Goal: Transaction & Acquisition: Purchase product/service

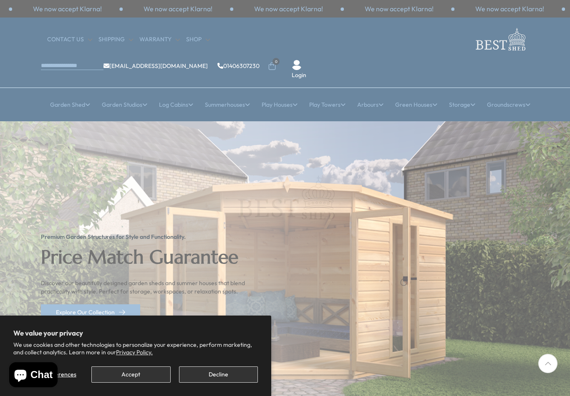
click at [125, 382] on button "Accept" at bounding box center [130, 375] width 79 height 16
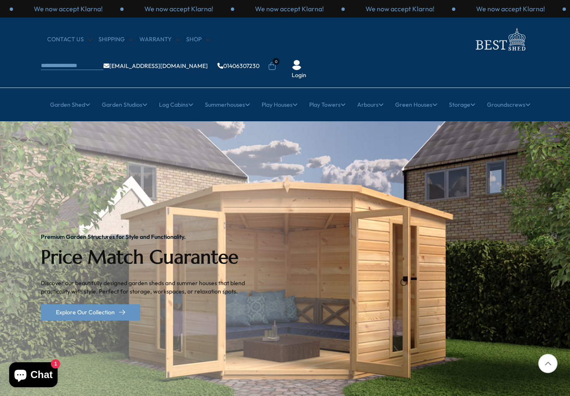
click at [241, 178] on link "Large Summerhouses" at bounding box center [229, 185] width 60 height 15
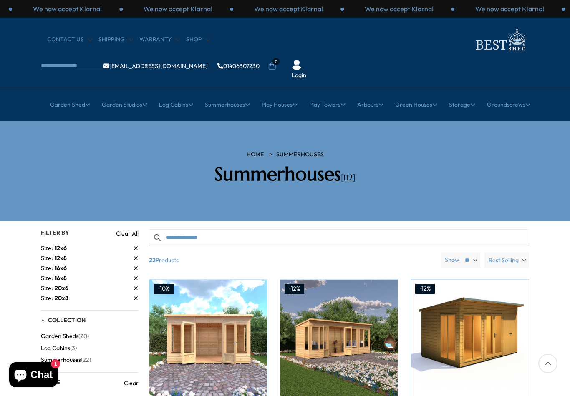
click at [52, 294] on span "Size" at bounding box center [48, 298] width 14 height 9
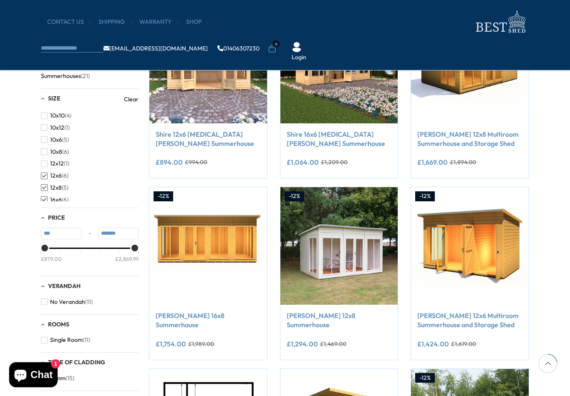
scroll to position [200, 0]
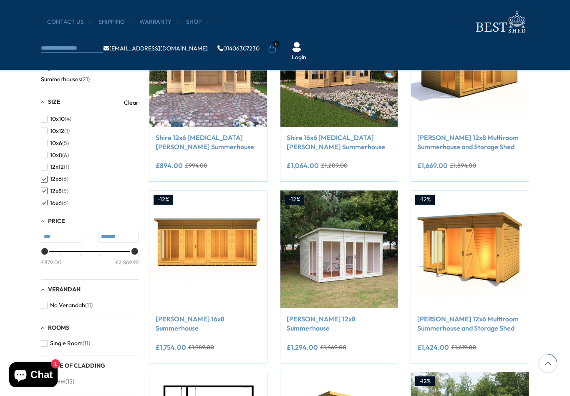
click at [44, 177] on span "button" at bounding box center [44, 179] width 7 height 7
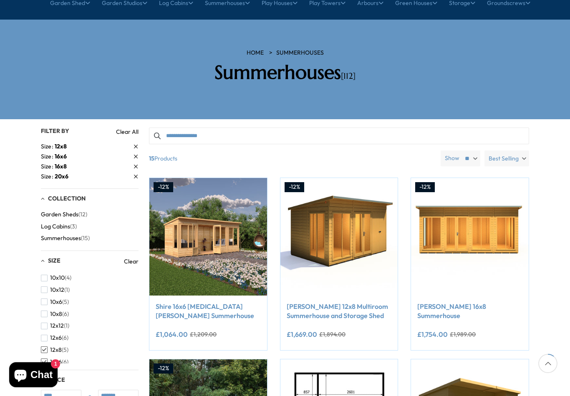
scroll to position [101, 0]
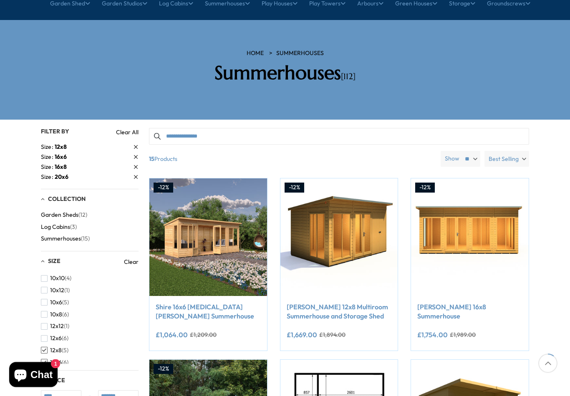
click at [129, 129] on link "Clear All" at bounding box center [127, 133] width 23 height 8
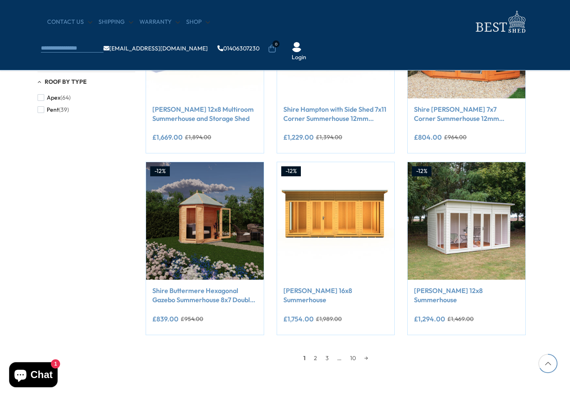
scroll to position [591, 3]
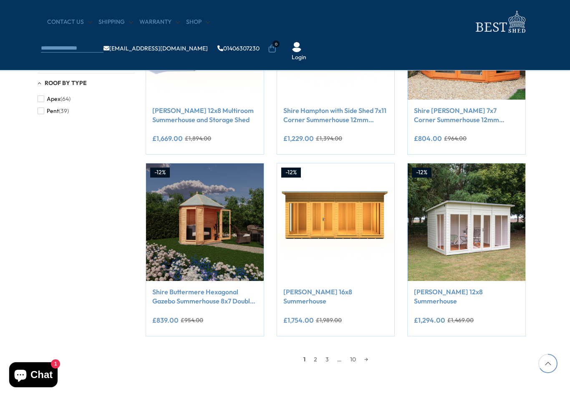
click at [313, 363] on link "2" at bounding box center [316, 359] width 12 height 13
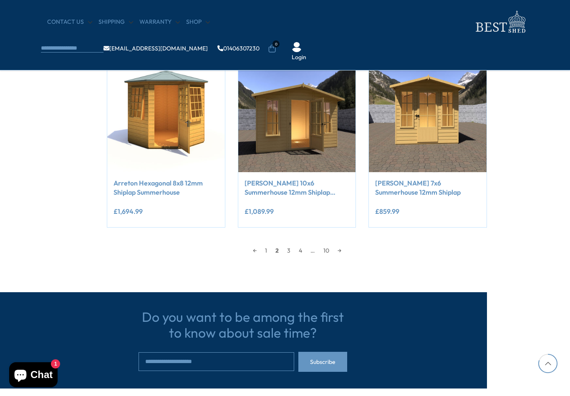
scroll to position [691, 40]
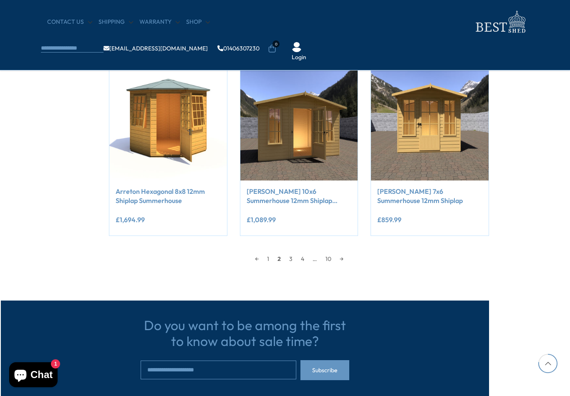
click at [291, 259] on link "3" at bounding box center [291, 259] width 12 height 13
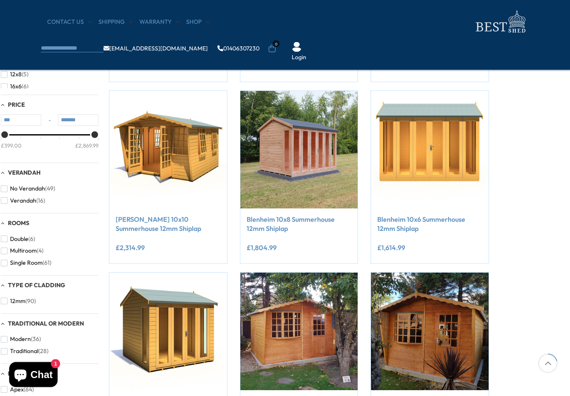
scroll to position [159, 40]
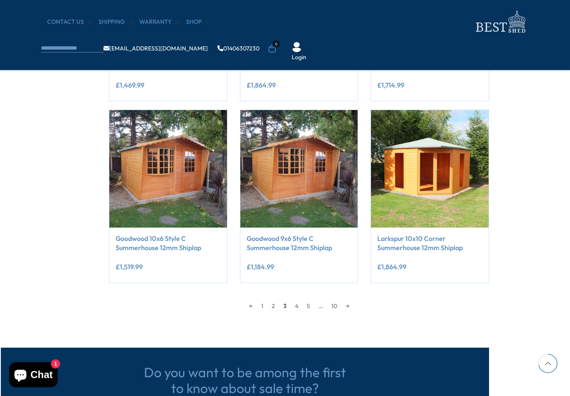
click at [299, 305] on link "4" at bounding box center [297, 306] width 12 height 13
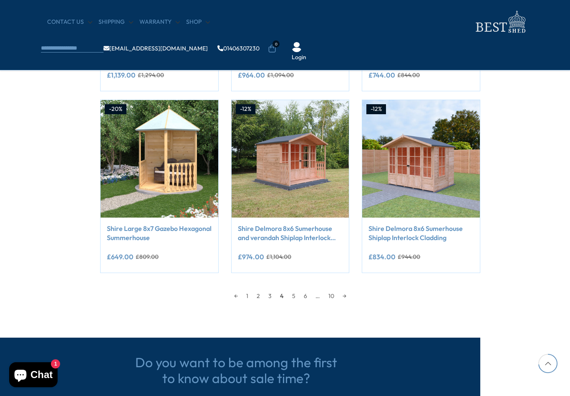
scroll to position [657, 49]
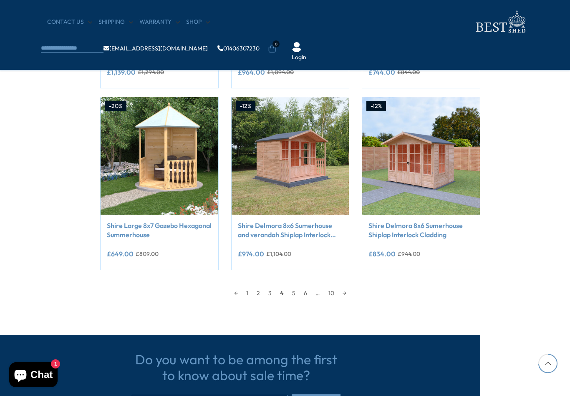
click at [293, 295] on link "5" at bounding box center [294, 293] width 12 height 13
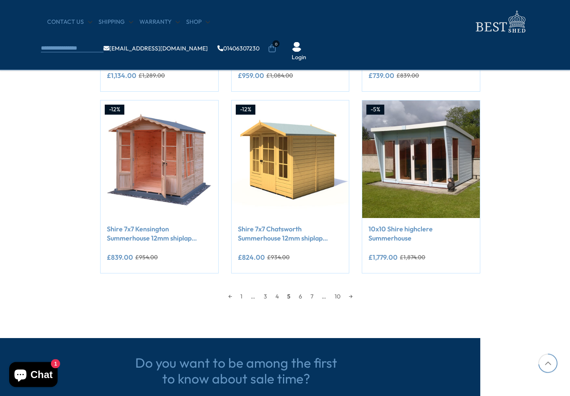
scroll to position [654, 49]
click at [303, 298] on link "6" at bounding box center [301, 296] width 12 height 13
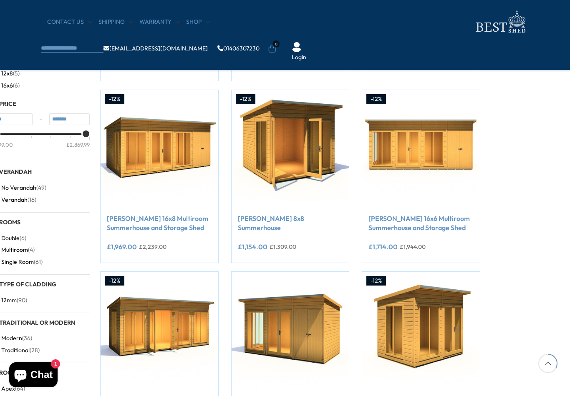
scroll to position [300, 49]
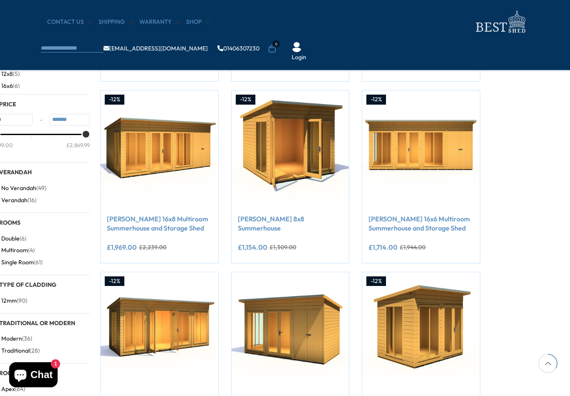
click at [174, 192] on icon "Add to Cart" at bounding box center [177, 192] width 6 height 6
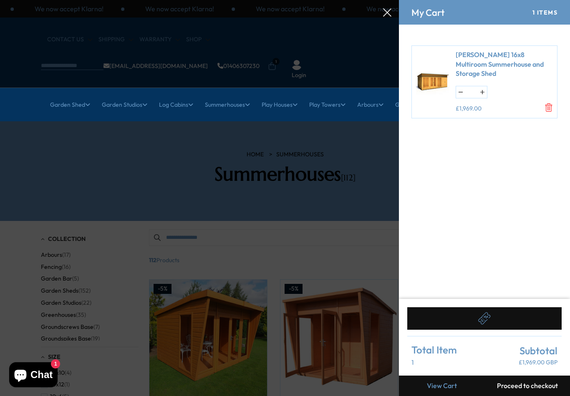
click at [498, 320] on button at bounding box center [484, 319] width 154 height 23
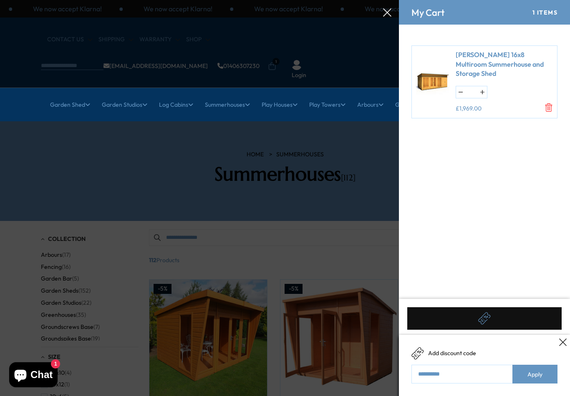
click at [489, 350] on div "Add discount code" at bounding box center [484, 354] width 146 height 13
click at [564, 340] on icon at bounding box center [563, 343] width 8 height 8
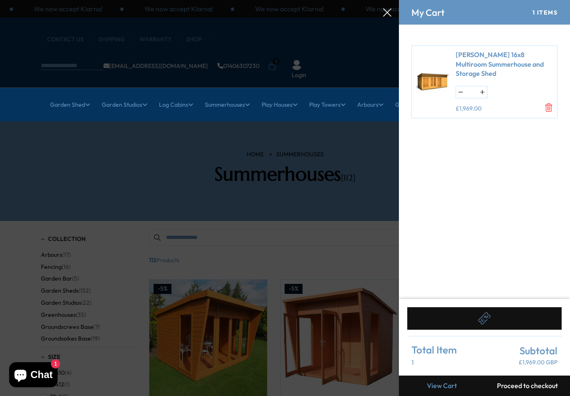
click at [525, 388] on button "Proceed to checkout" at bounding box center [527, 386] width 86 height 20
